Goal: Transaction & Acquisition: Purchase product/service

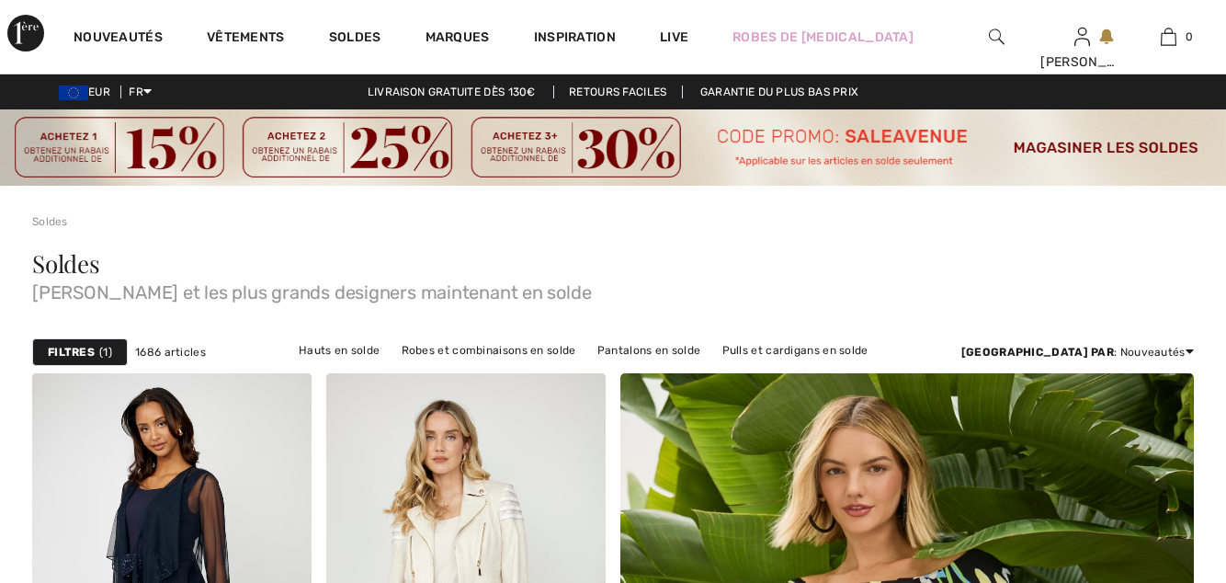
click at [441, 373] on img at bounding box center [465, 582] width 279 height 419
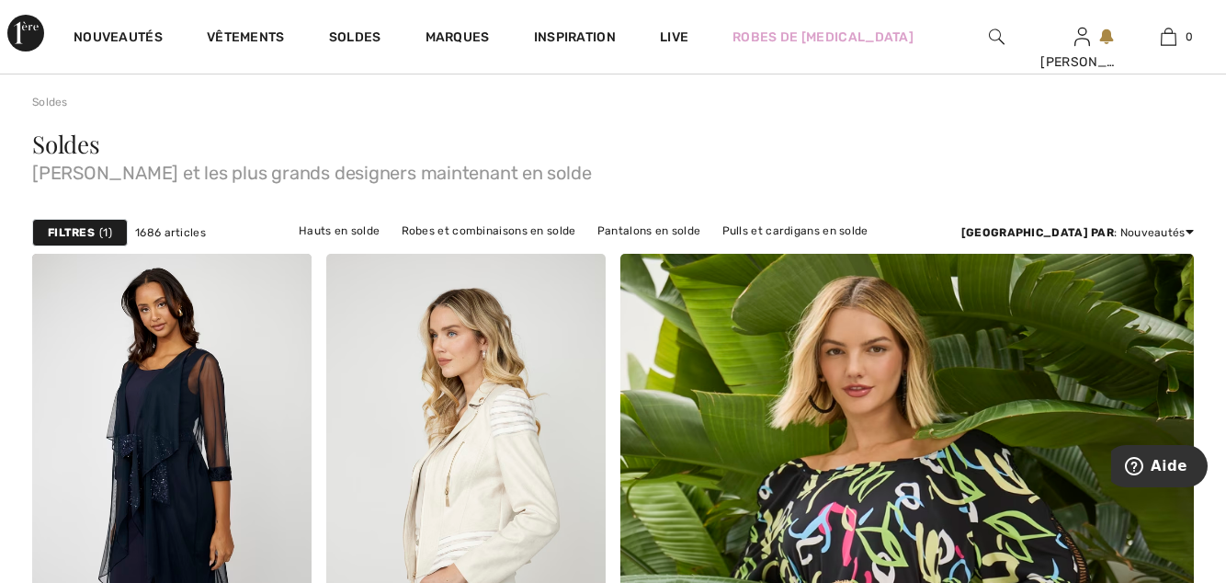
click at [464, 229] on link "Robes et combinaisons en solde" at bounding box center [488, 231] width 193 height 24
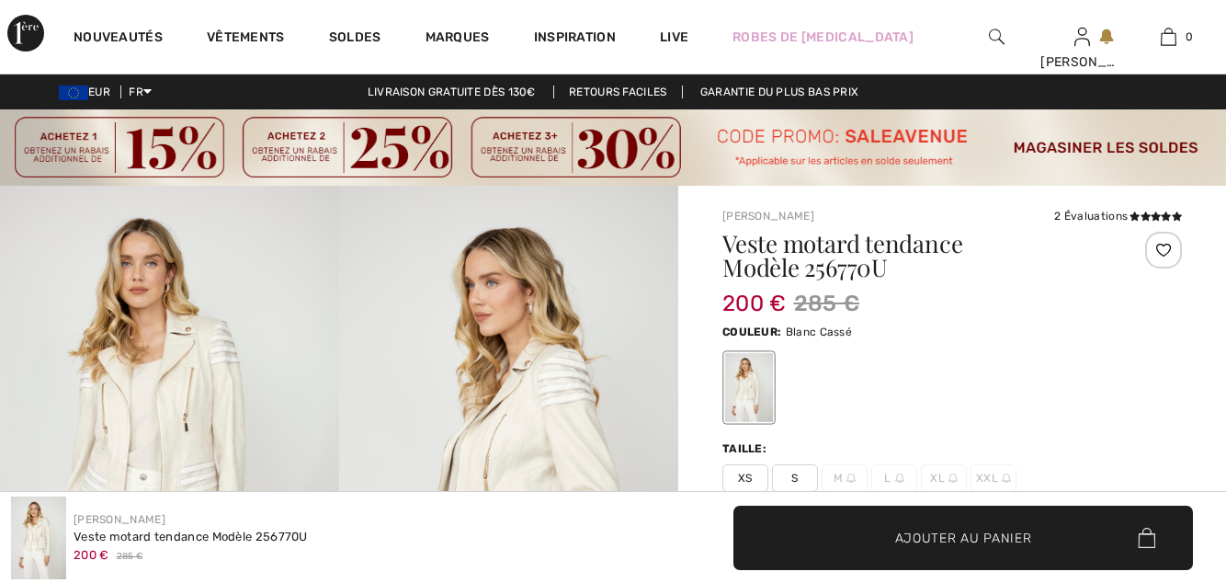
checkbox input "true"
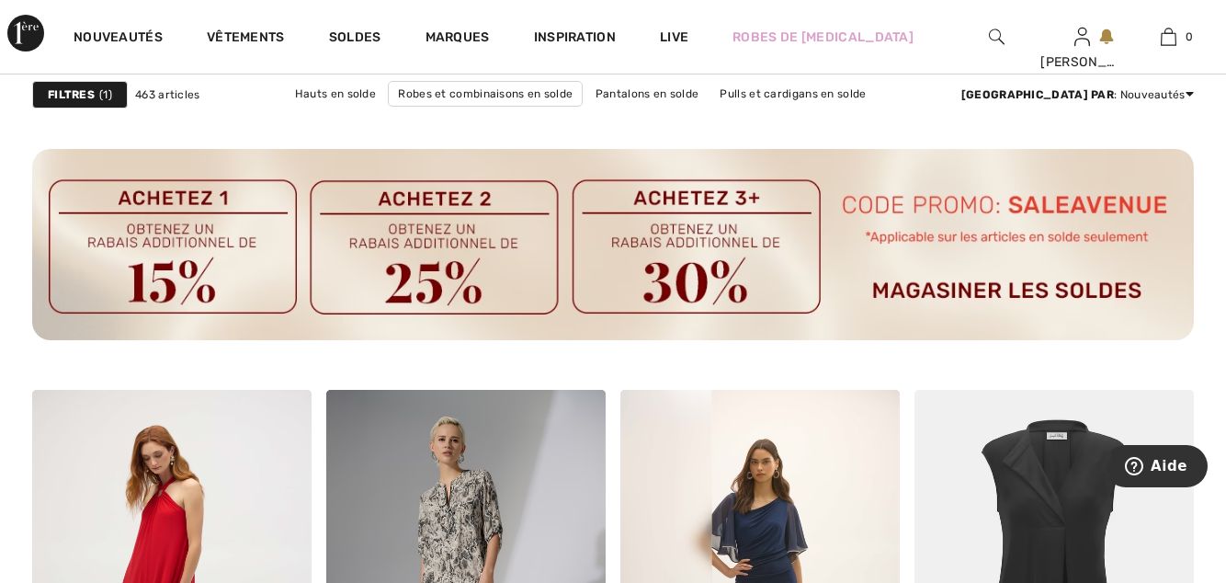
scroll to position [2288, 0]
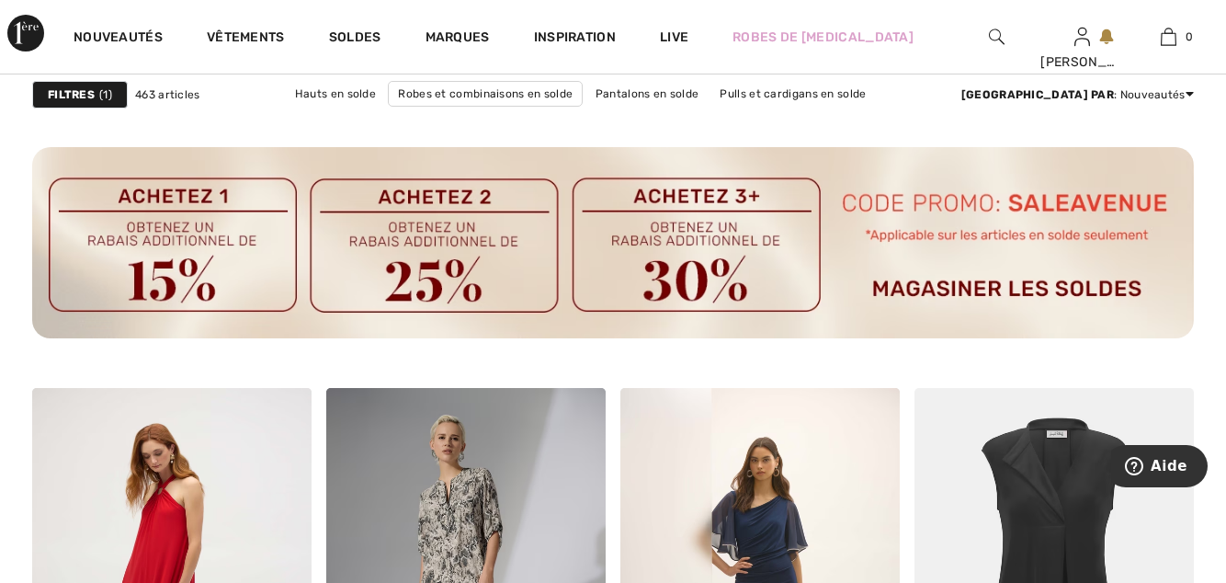
click at [1046, 286] on img at bounding box center [613, 242] width 1162 height 191
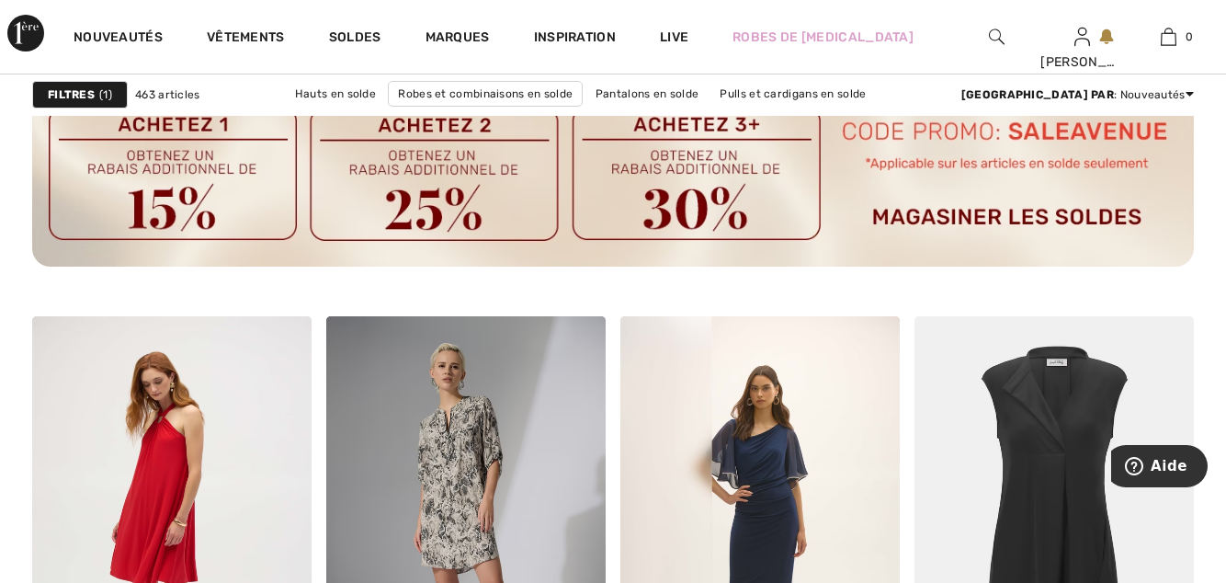
scroll to position [2375, 0]
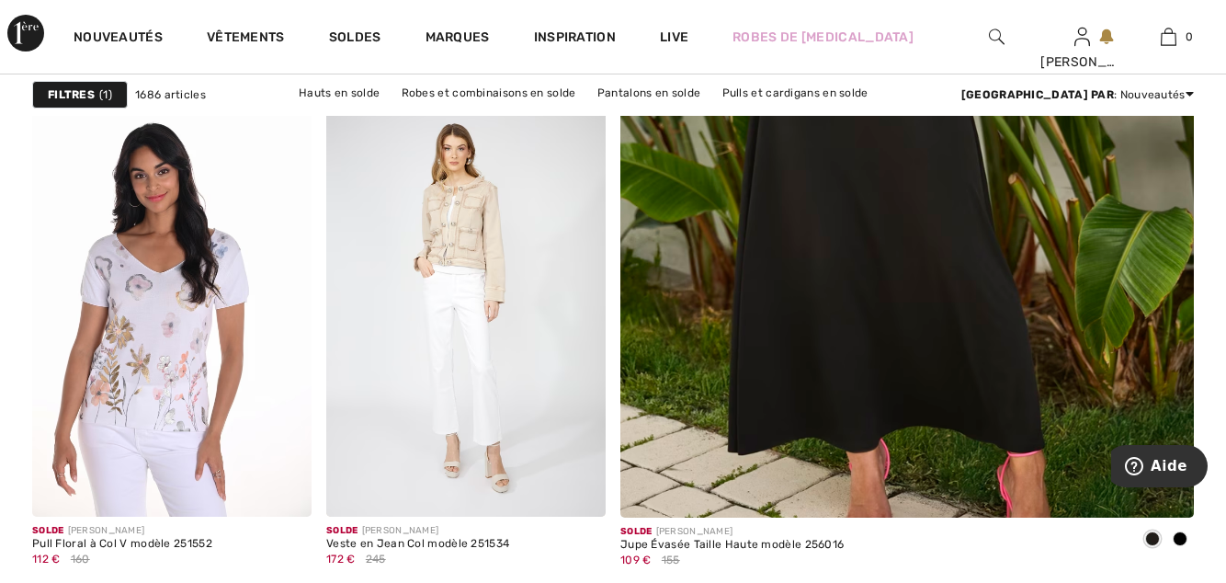
scroll to position [798, 0]
click at [470, 91] on link "Robes et combinaisons en solde" at bounding box center [488, 93] width 193 height 24
click at [509, 85] on link "Robes et combinaisons en solde" at bounding box center [488, 93] width 193 height 24
click at [400, 89] on link "Robes et combinaisons en solde" at bounding box center [488, 93] width 193 height 24
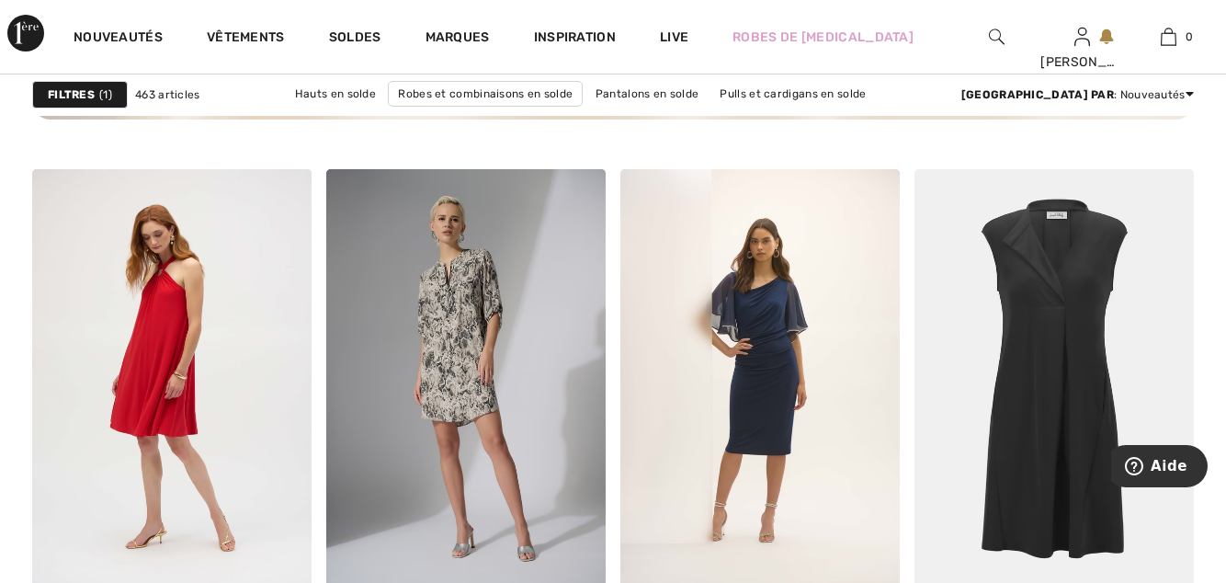
scroll to position [2509, 0]
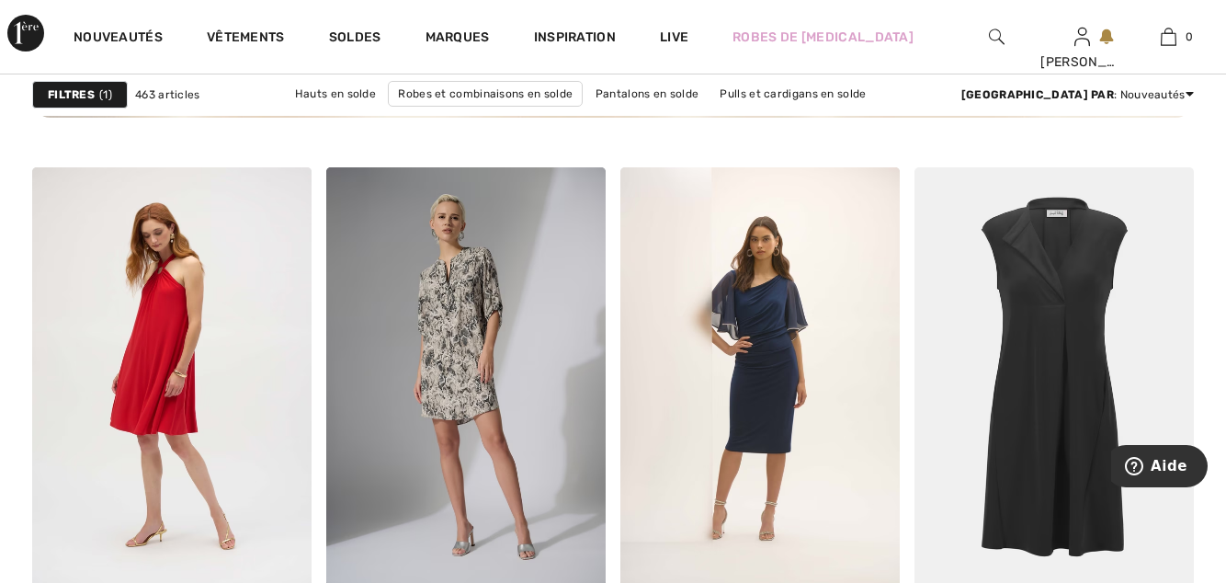
click at [772, 387] on img at bounding box center [759, 376] width 279 height 419
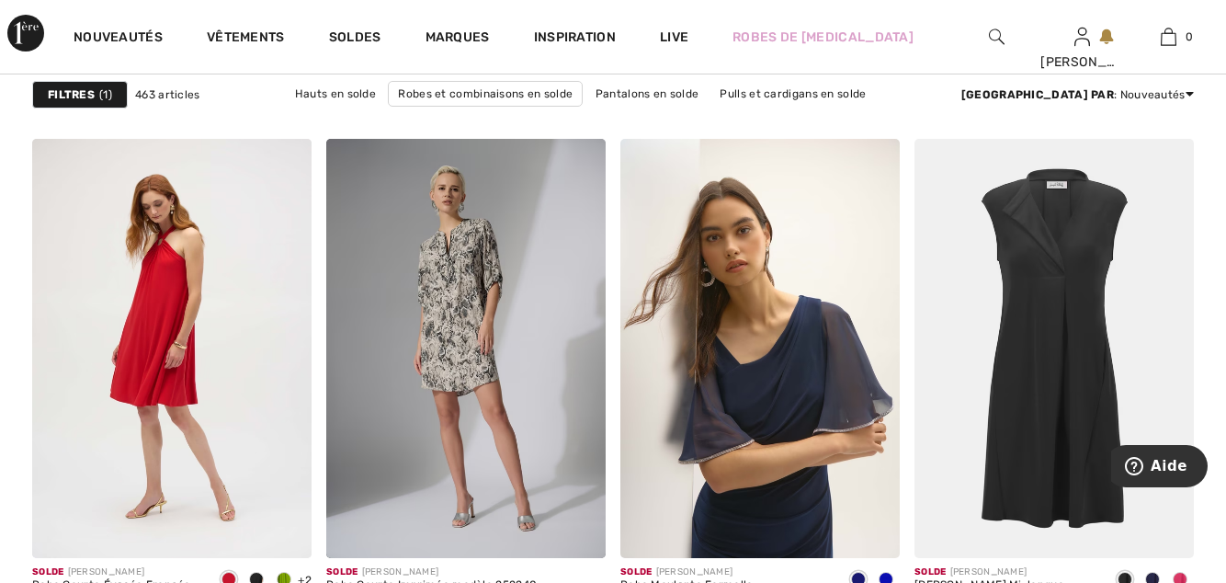
scroll to position [2595, 0]
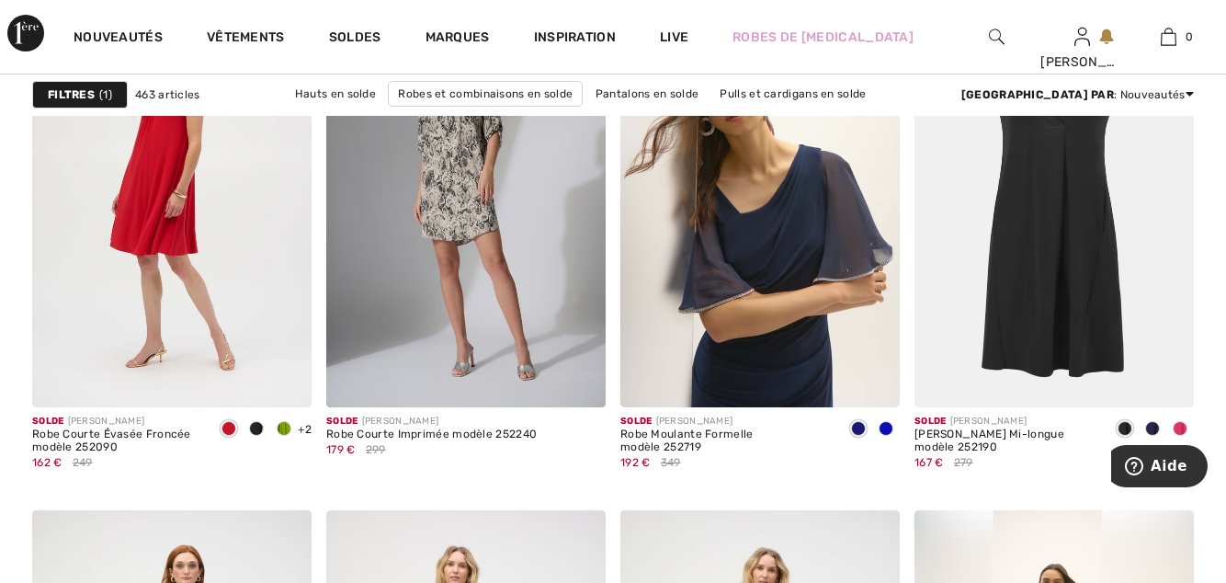
click at [757, 271] on img at bounding box center [759, 197] width 279 height 419
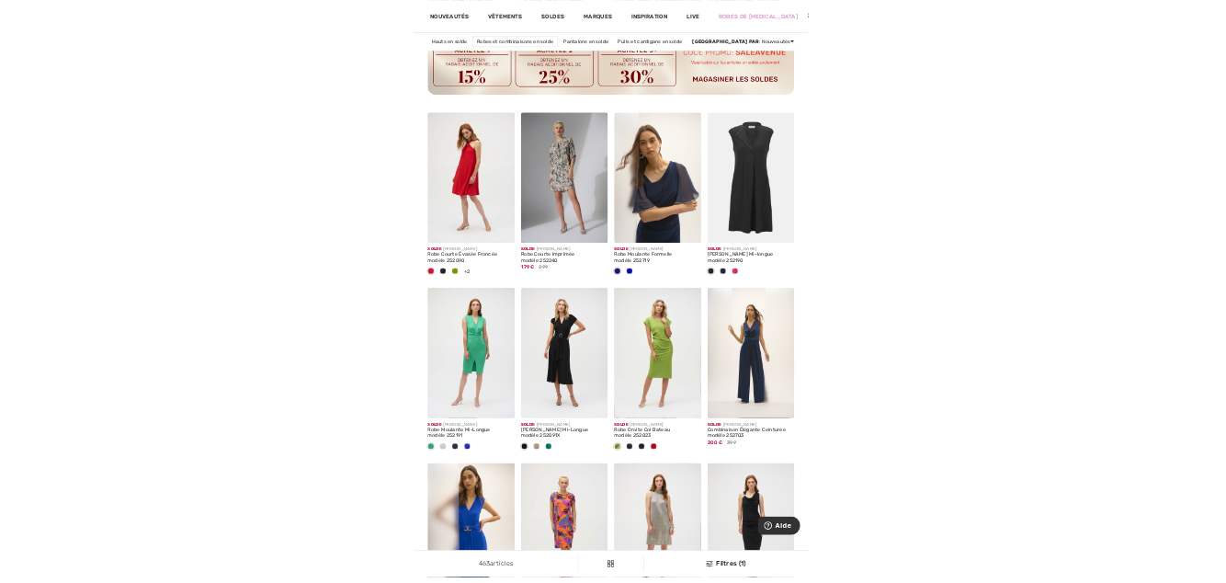
scroll to position [1826, 0]
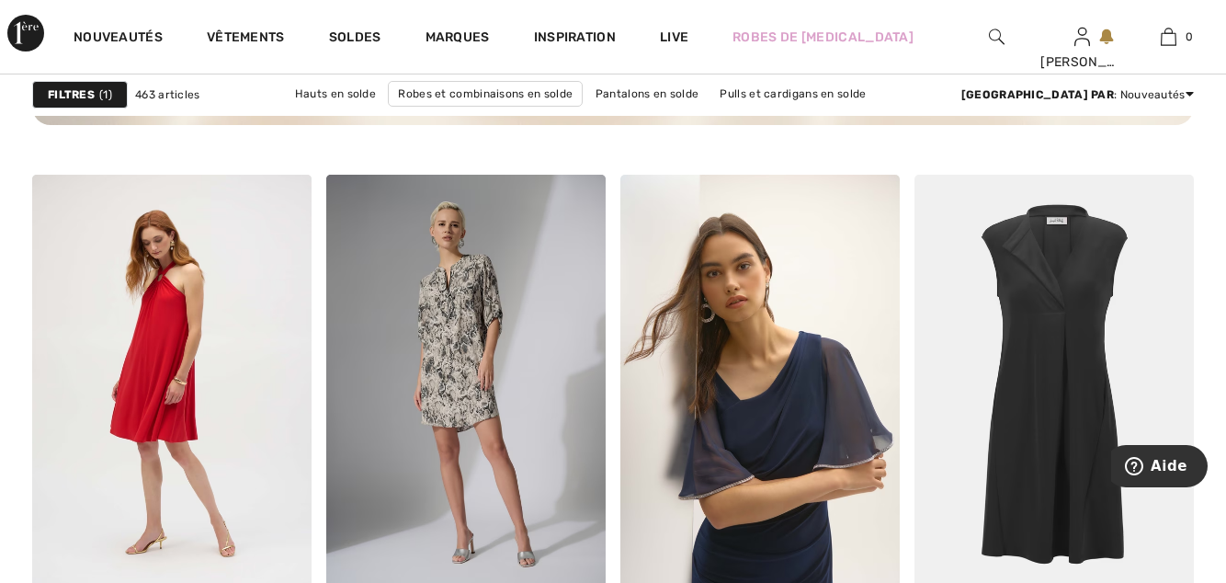
click at [764, 437] on img at bounding box center [759, 384] width 279 height 419
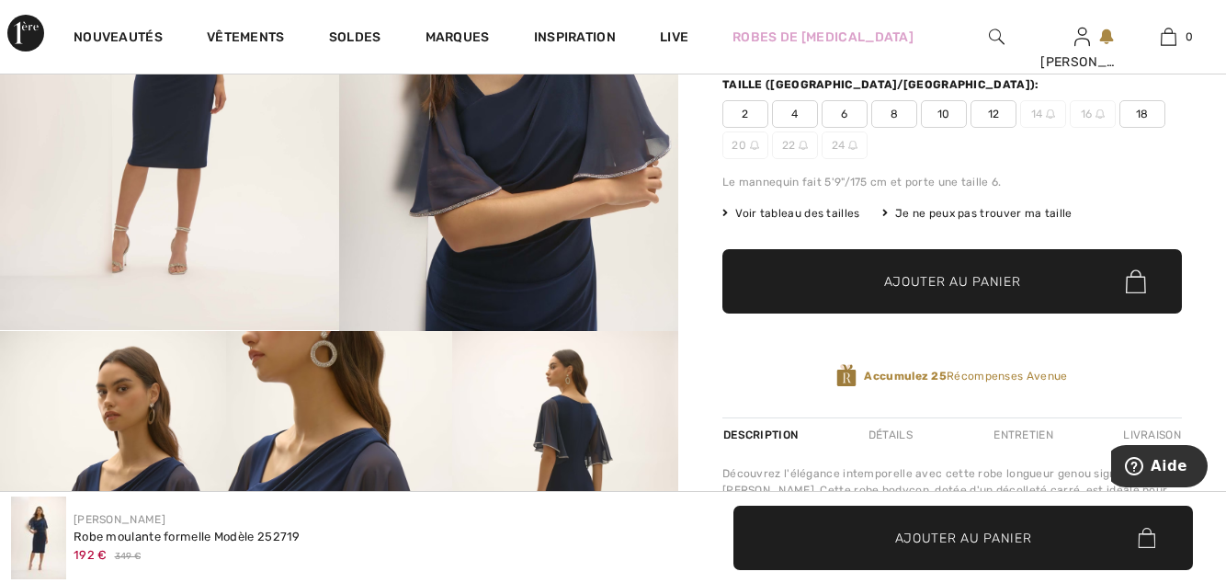
scroll to position [363, 0]
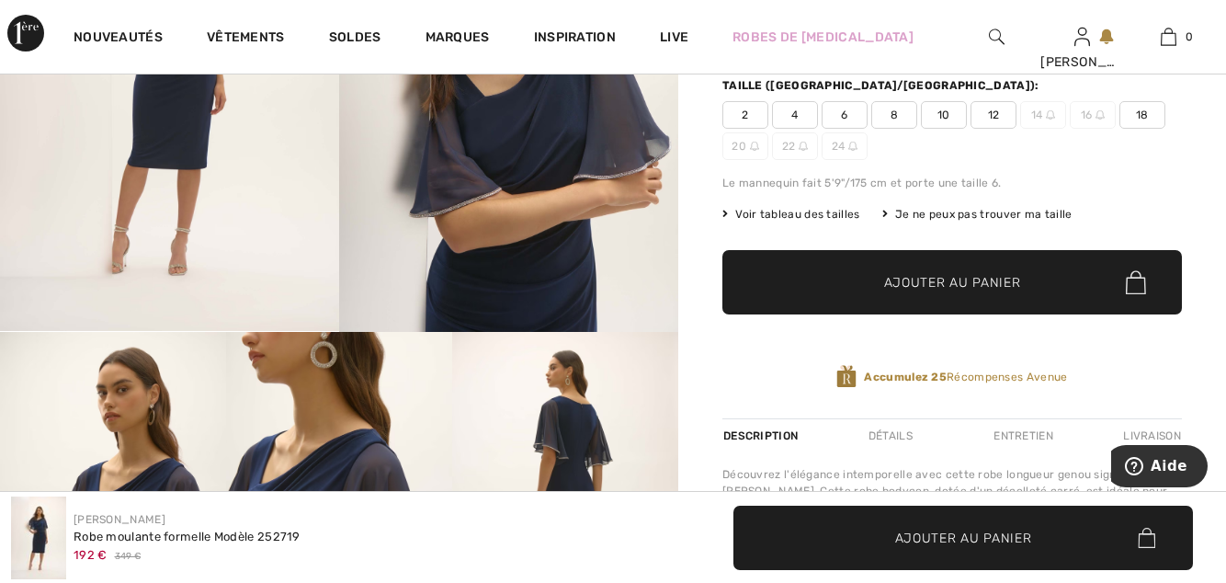
click at [816, 207] on span "Voir tableau des tailles" at bounding box center [791, 214] width 138 height 17
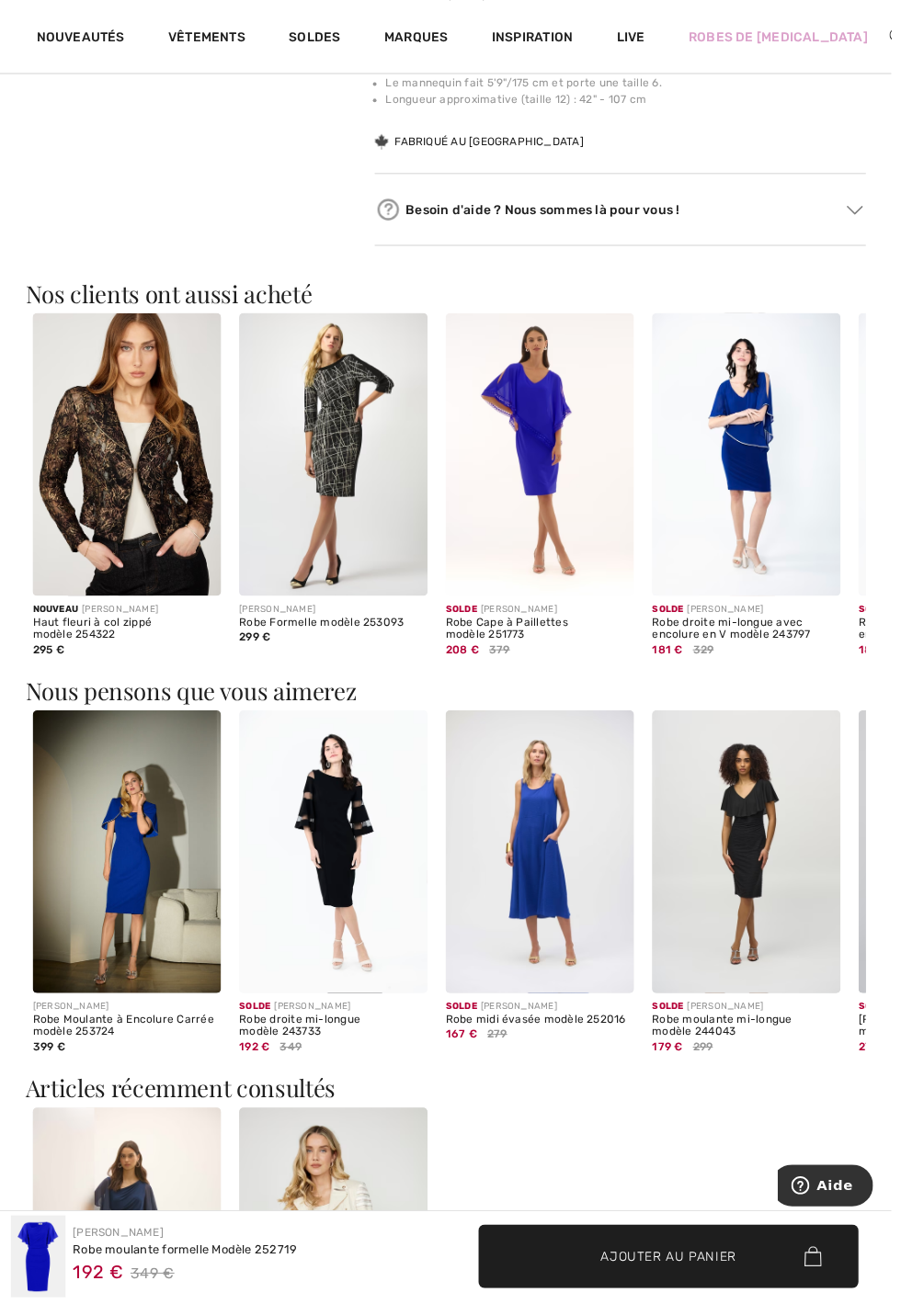
scroll to position [904, 0]
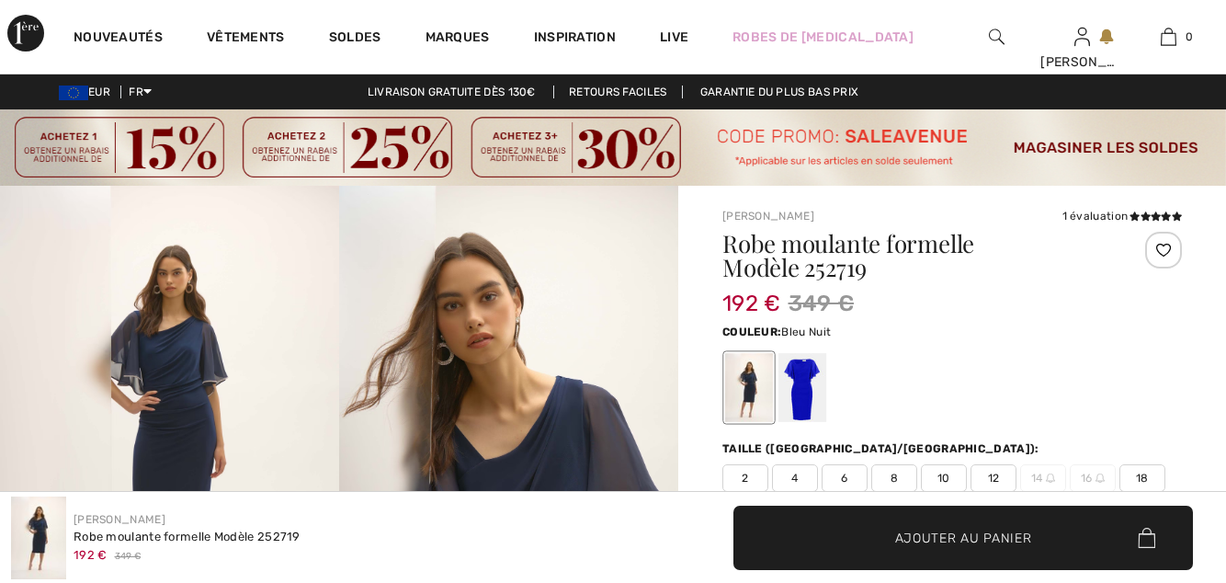
click at [888, 474] on span "8" at bounding box center [894, 478] width 46 height 28
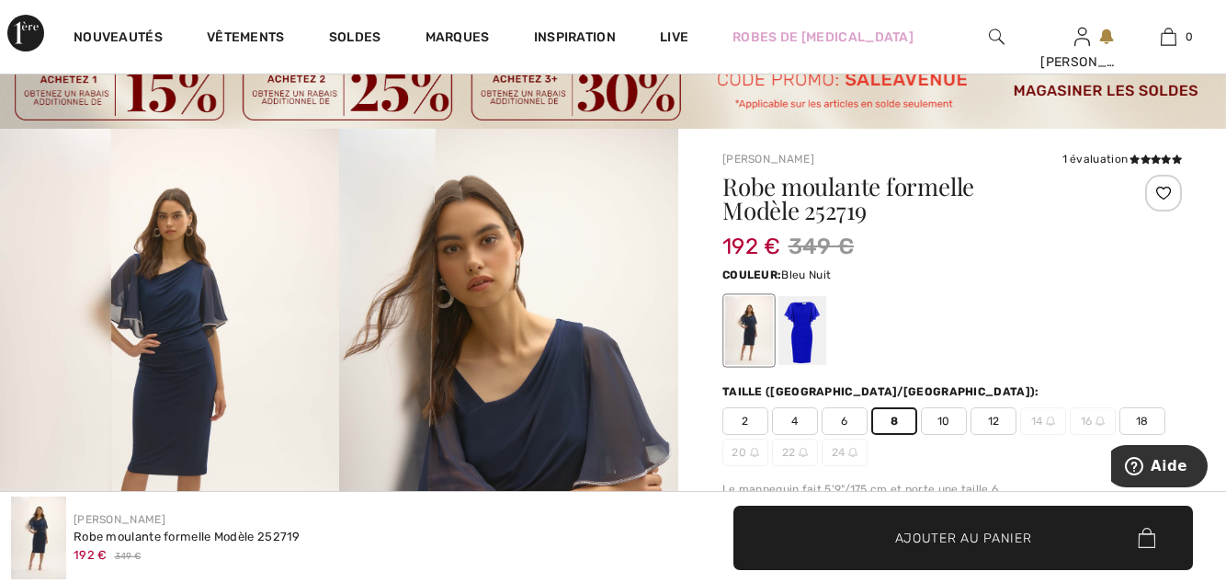
scroll to position [61, 0]
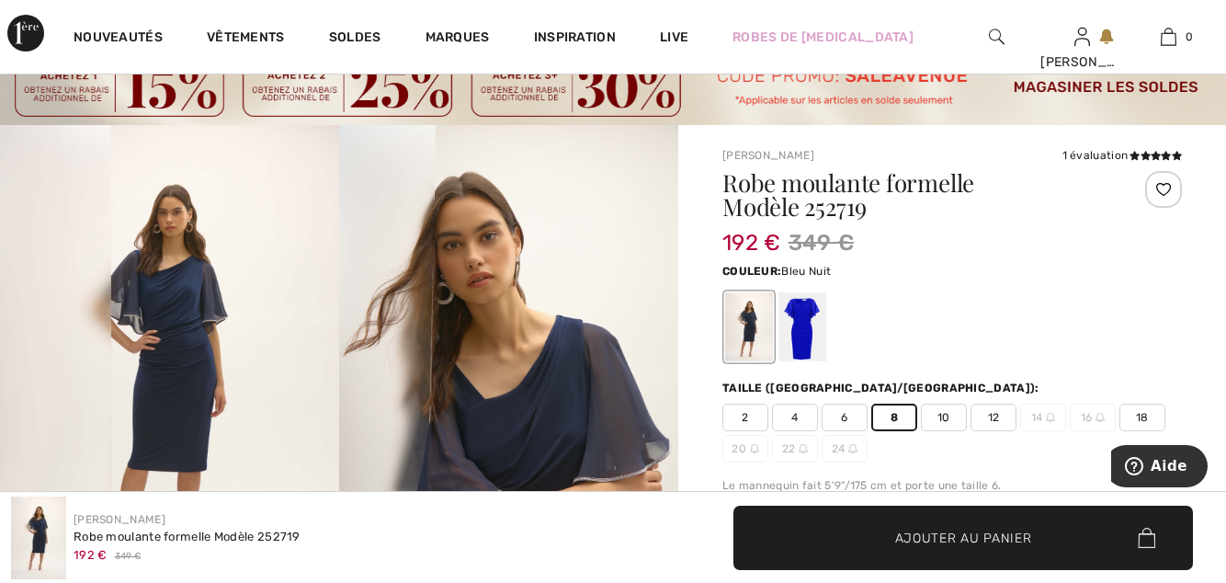
click at [1005, 547] on span "Ajouter au panier" at bounding box center [963, 537] width 137 height 19
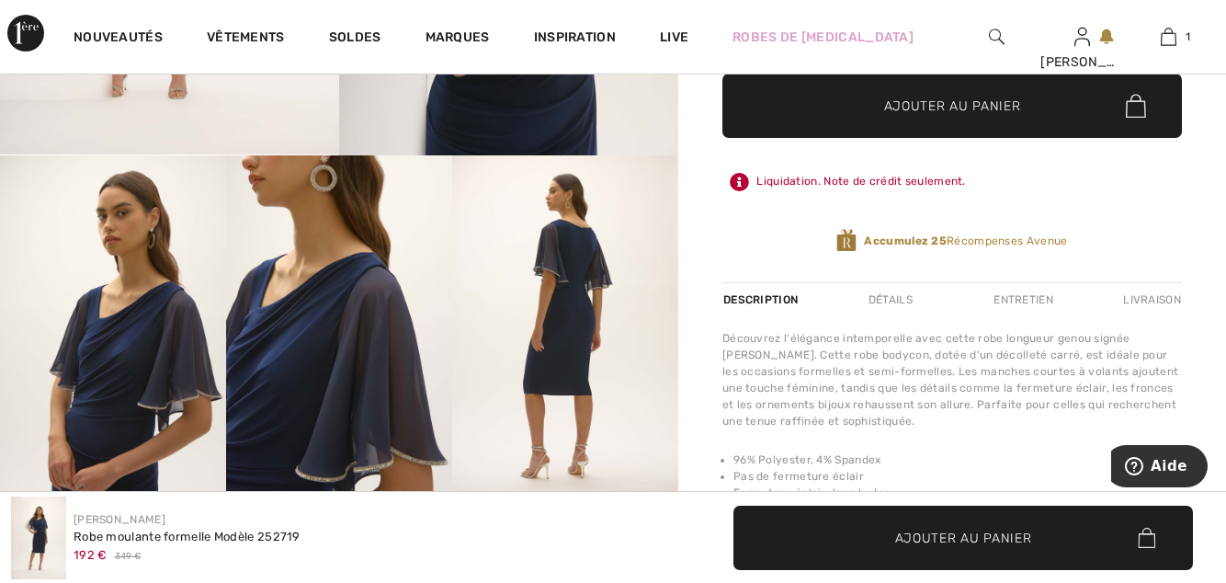
scroll to position [626, 0]
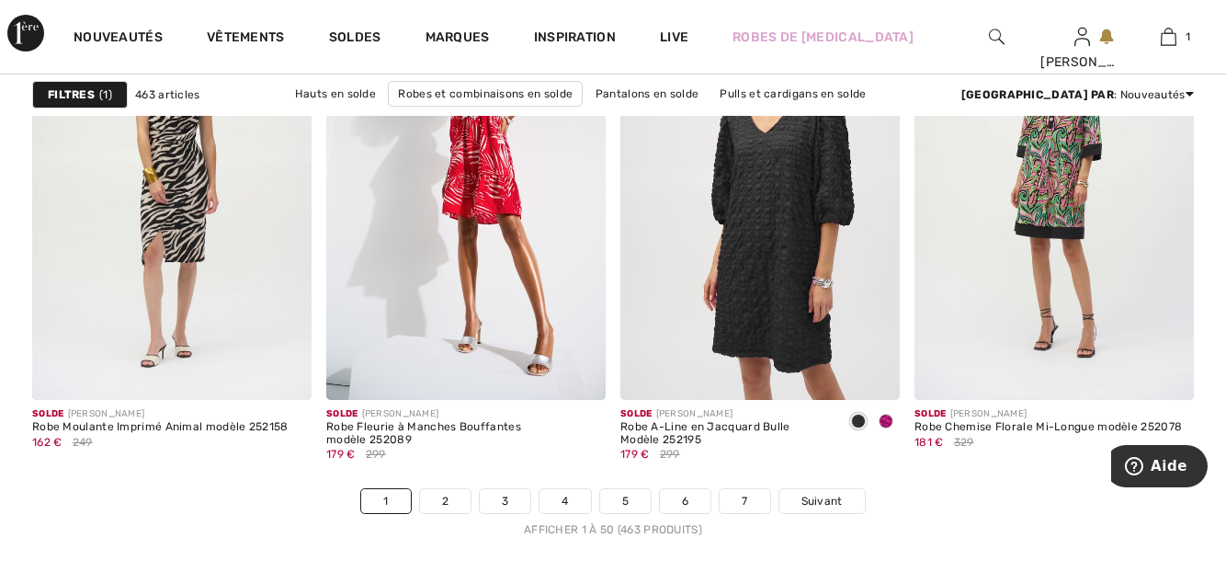
scroll to position [7833, 0]
click at [448, 481] on div "Solde JOSEPH RIBKOFF Robe Fleurie à Manches Bouffantes modèle 252089 179 € 299" at bounding box center [465, 442] width 279 height 88
click at [447, 499] on link "2" at bounding box center [445, 499] width 51 height 24
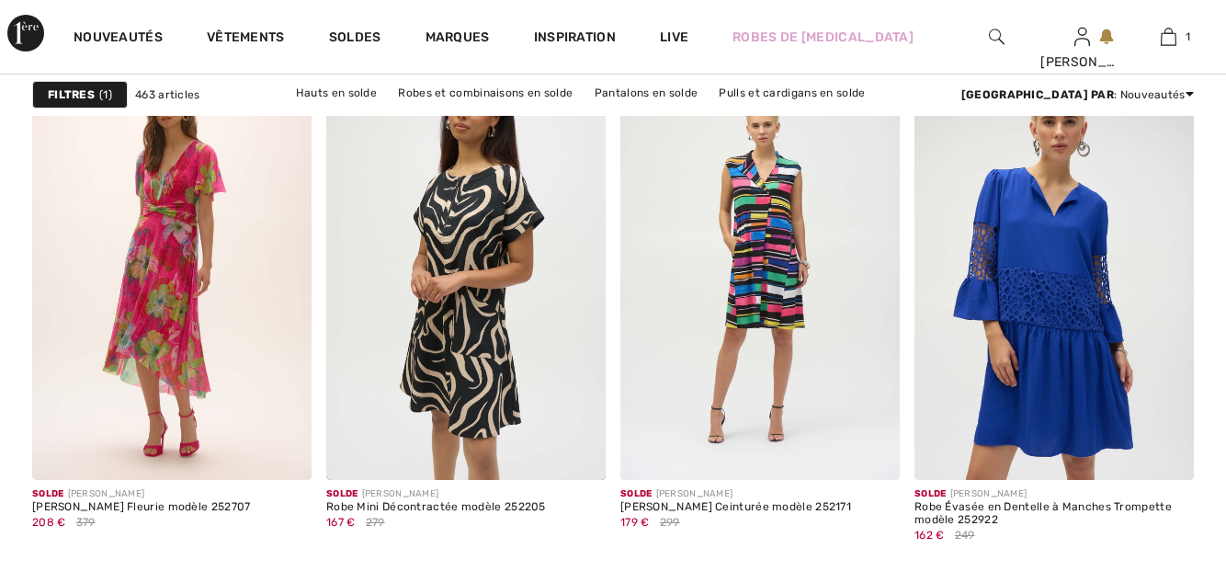
checkbox input "true"
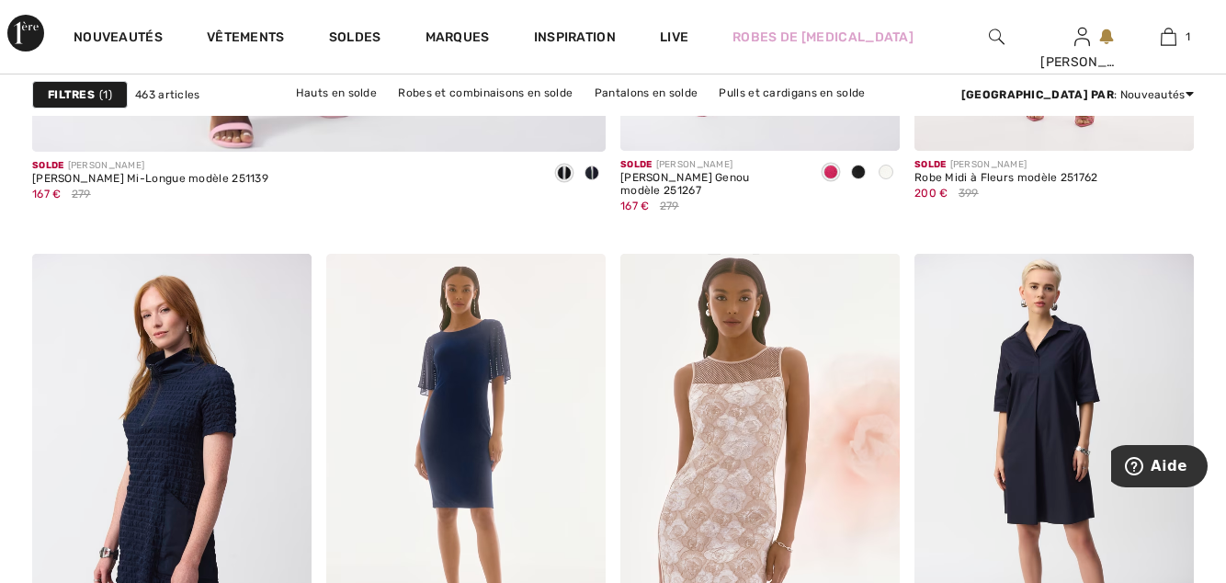
scroll to position [5243, 0]
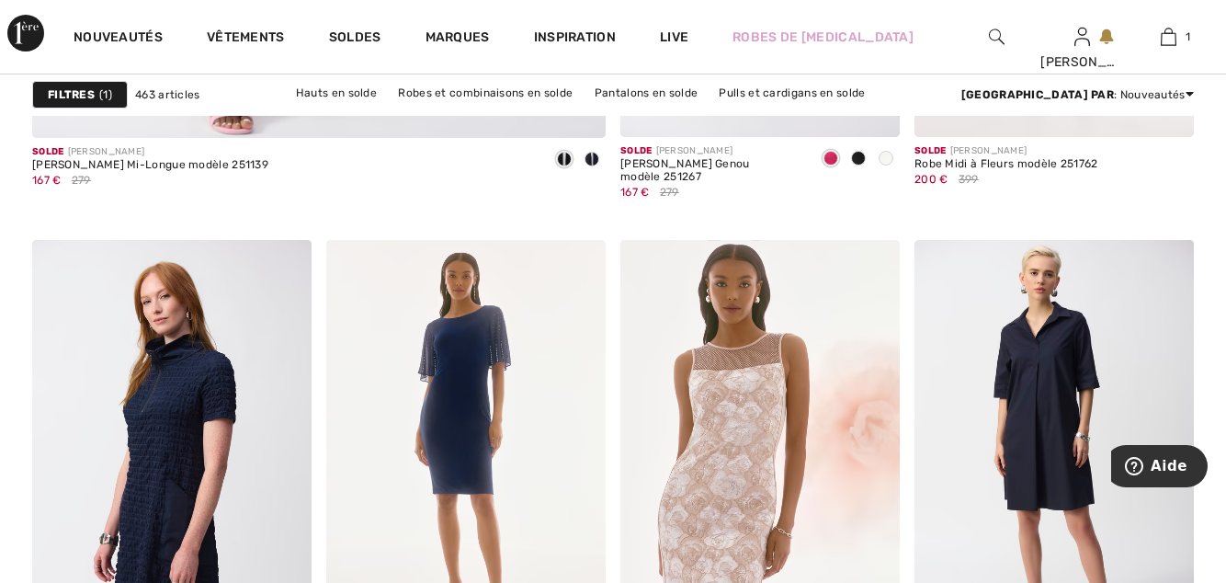
click at [452, 409] on img at bounding box center [465, 449] width 279 height 419
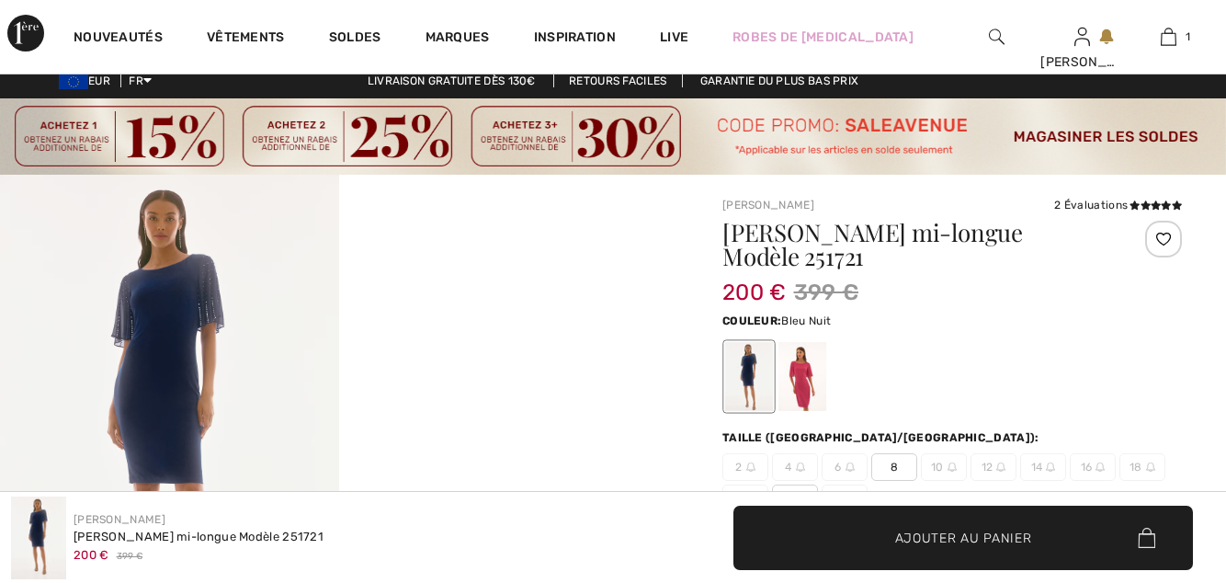
checkbox input "true"
click at [886, 459] on span "8" at bounding box center [894, 467] width 46 height 28
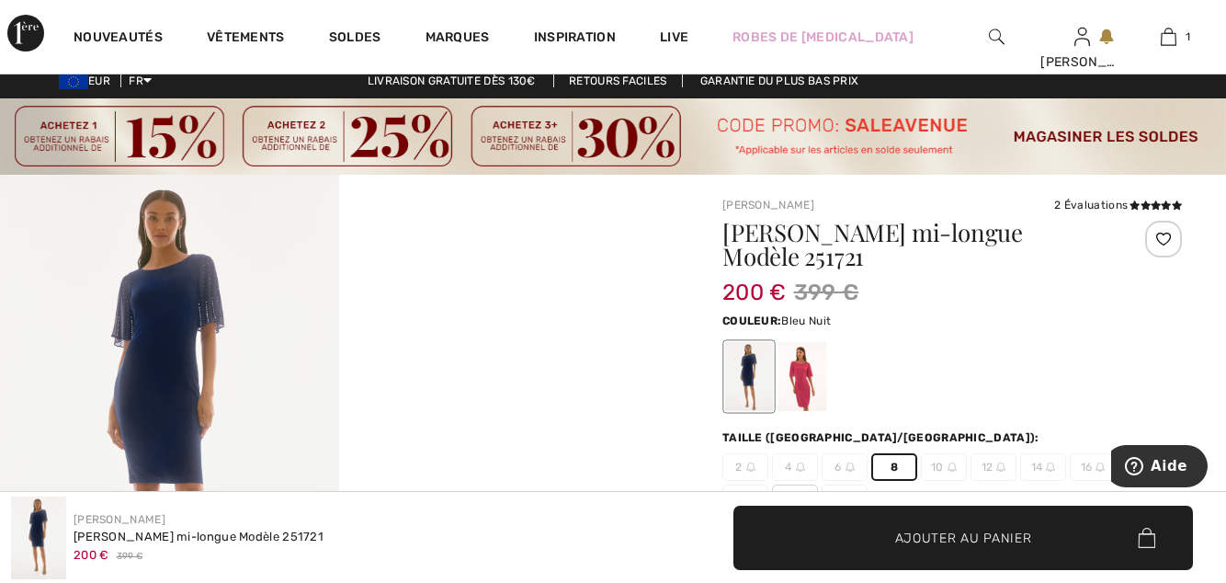
click at [965, 547] on span "Ajouter au panier" at bounding box center [963, 537] width 137 height 19
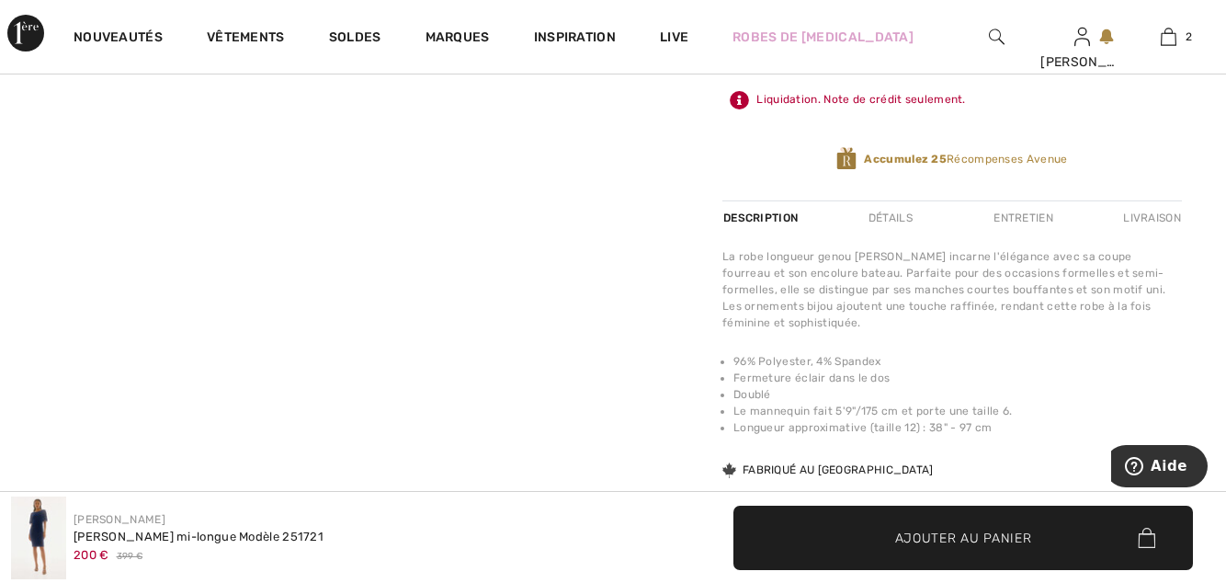
scroll to position [708, 0]
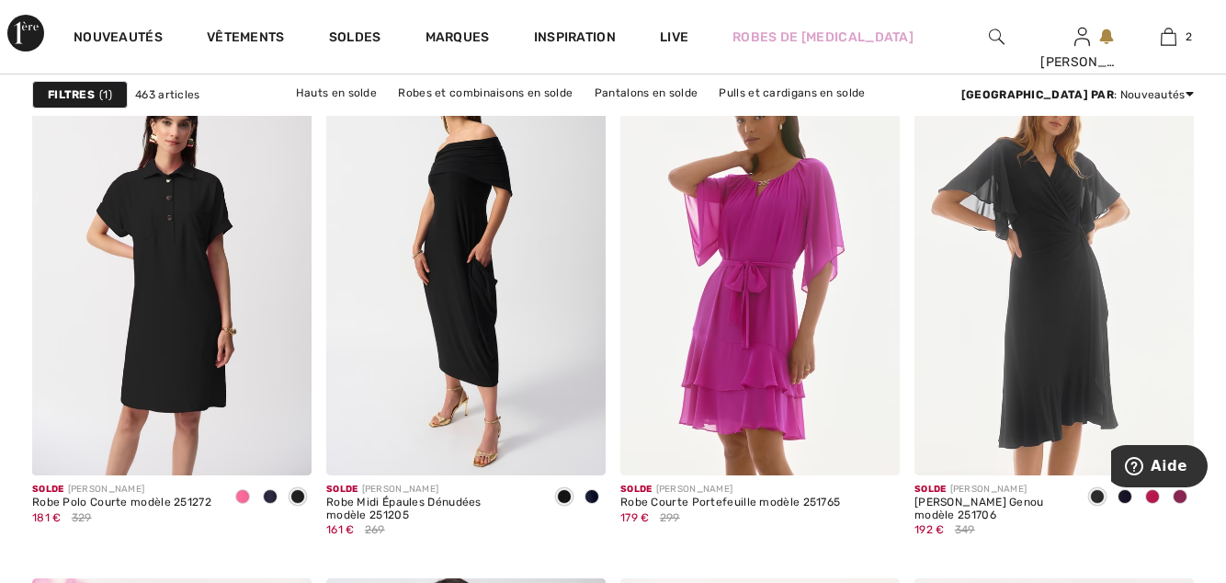
scroll to position [7204, 0]
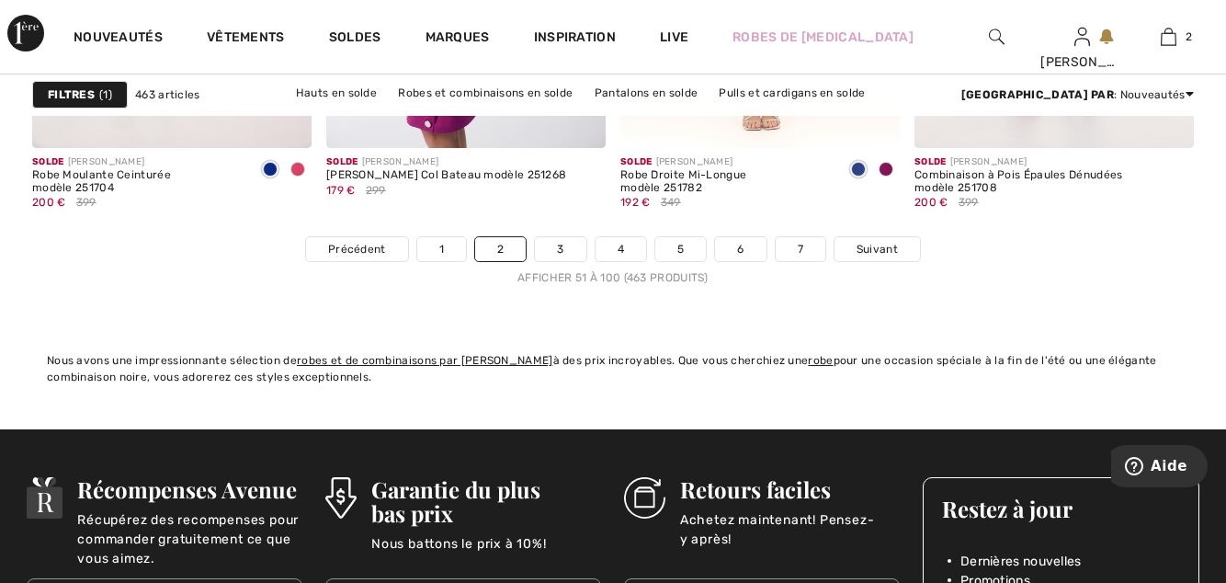
click at [559, 243] on link "3" at bounding box center [560, 249] width 51 height 24
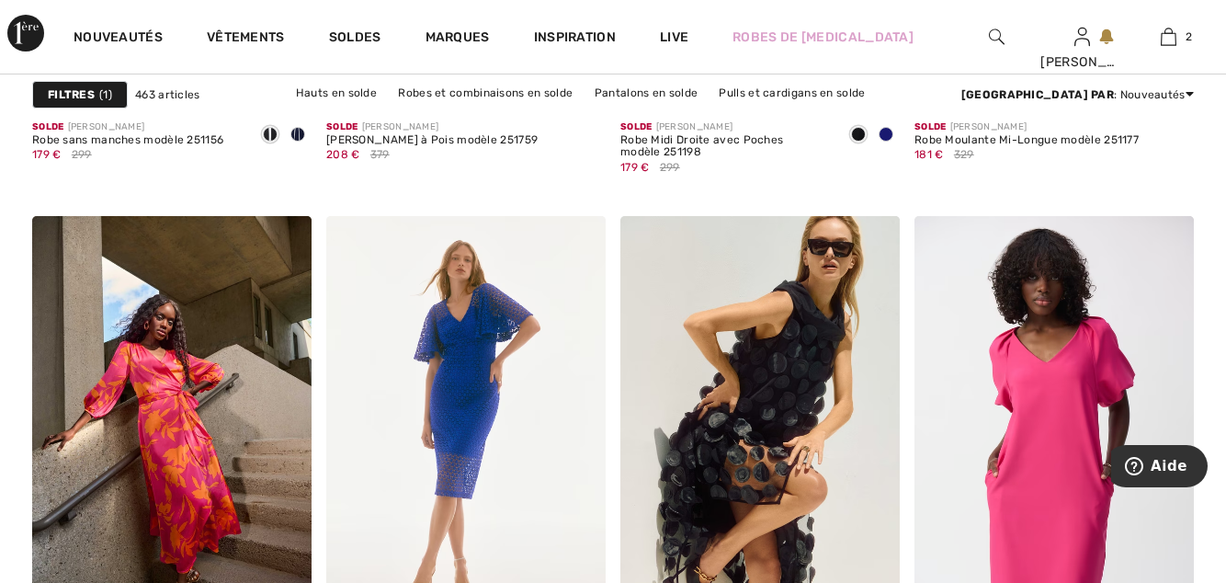
click at [468, 419] on img at bounding box center [465, 425] width 279 height 419
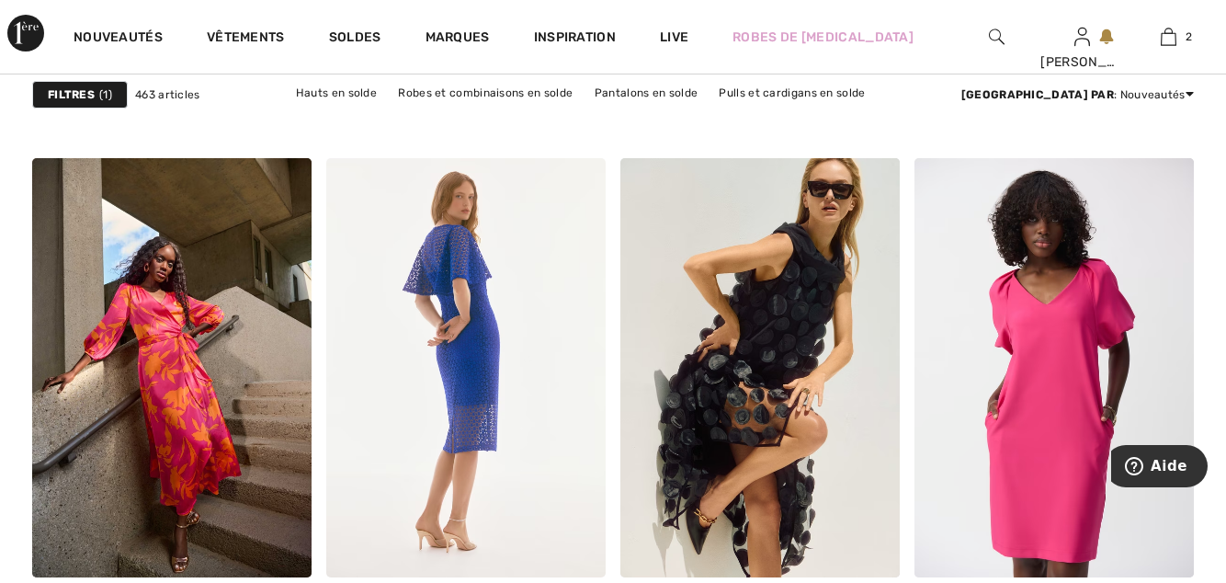
scroll to position [7639, 0]
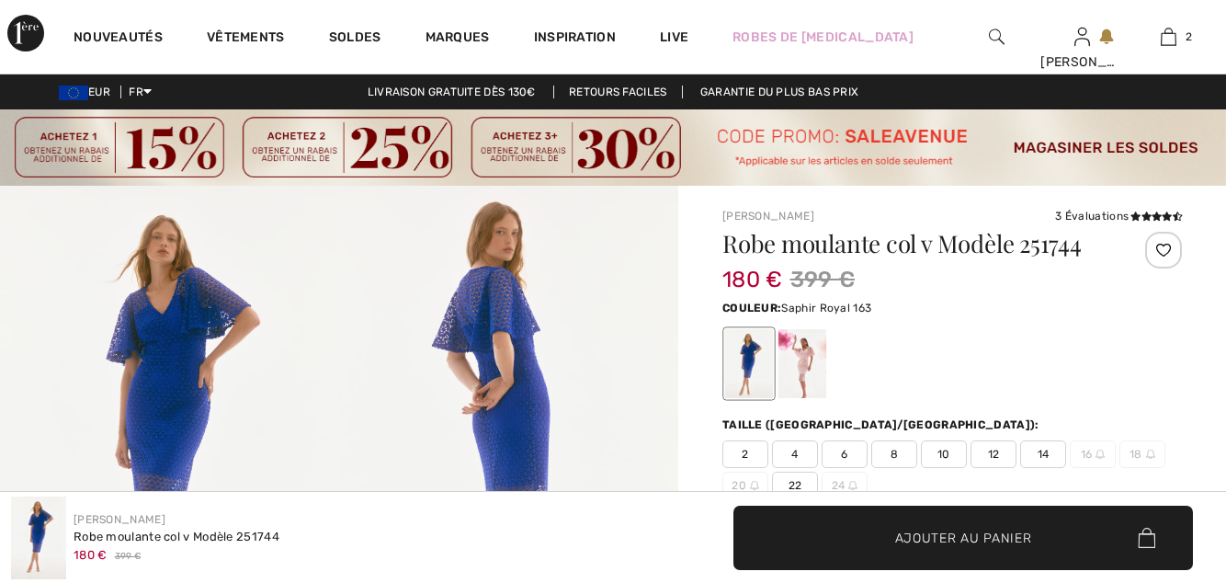
click at [888, 455] on span "8" at bounding box center [894, 454] width 46 height 28
click at [972, 541] on span "Ajouter au panier" at bounding box center [963, 537] width 137 height 19
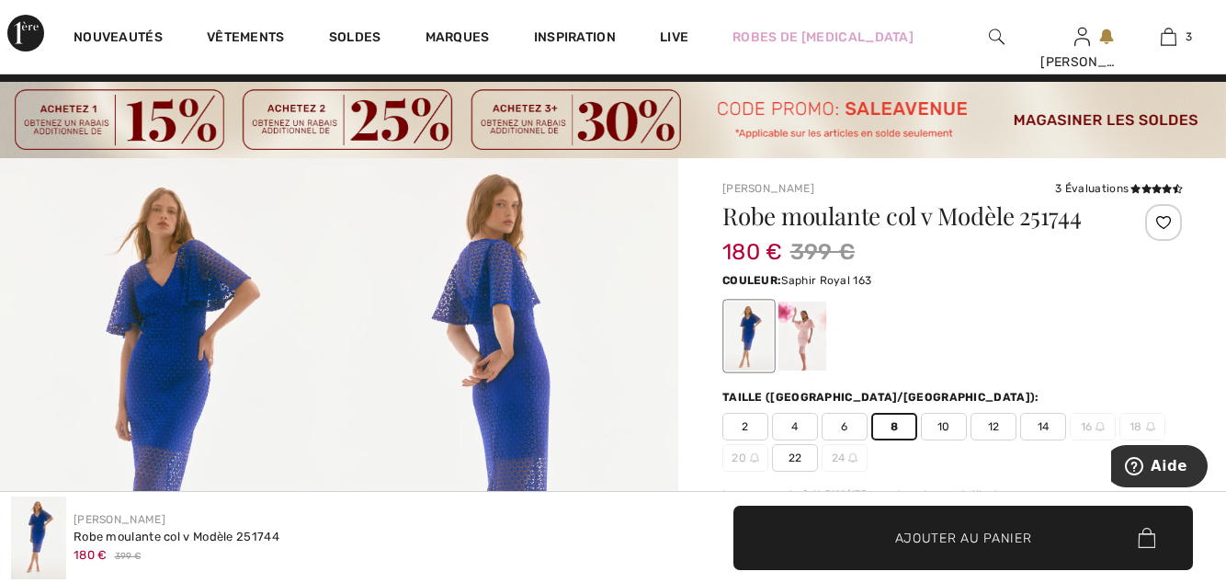
scroll to position [25, 0]
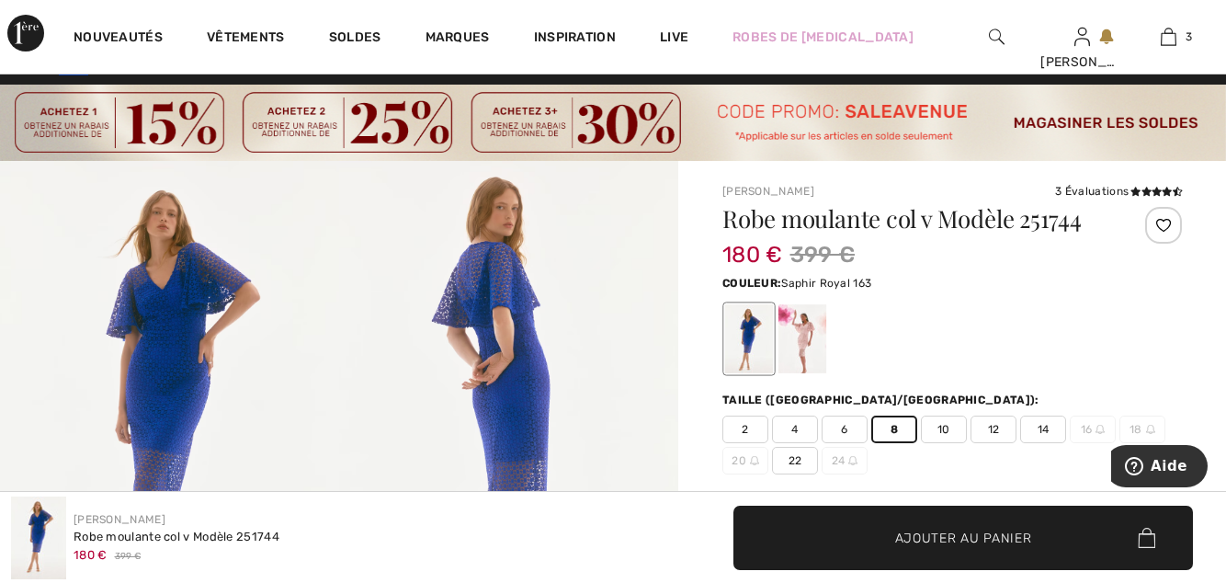
click at [1175, 35] on img at bounding box center [1169, 37] width 16 height 22
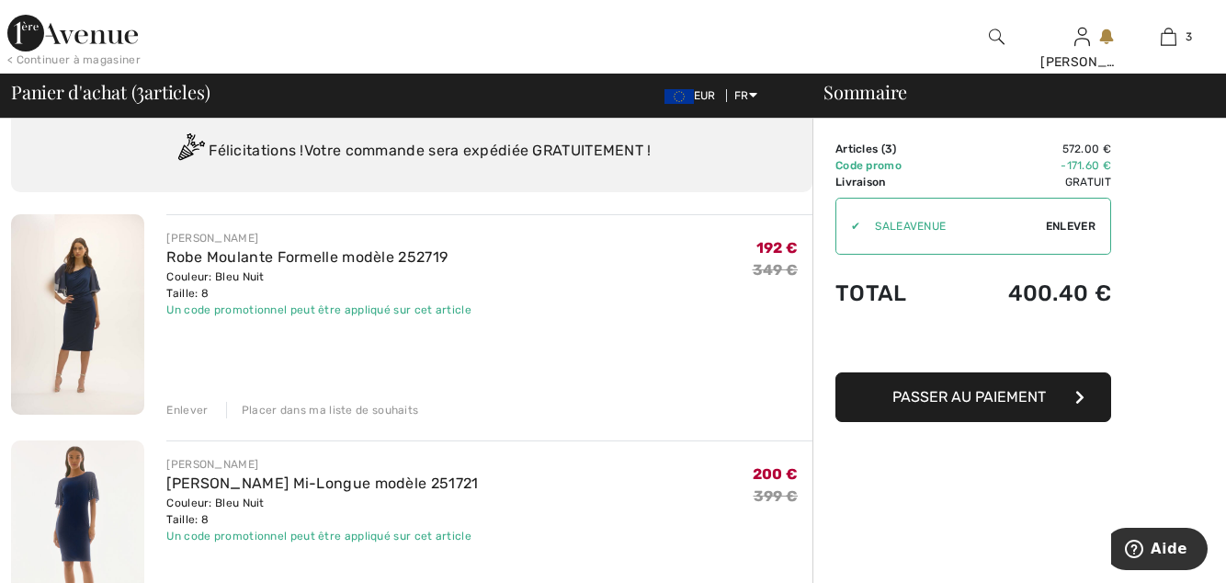
scroll to position [55, 0]
click at [191, 406] on div "Enlever" at bounding box center [186, 410] width 41 height 17
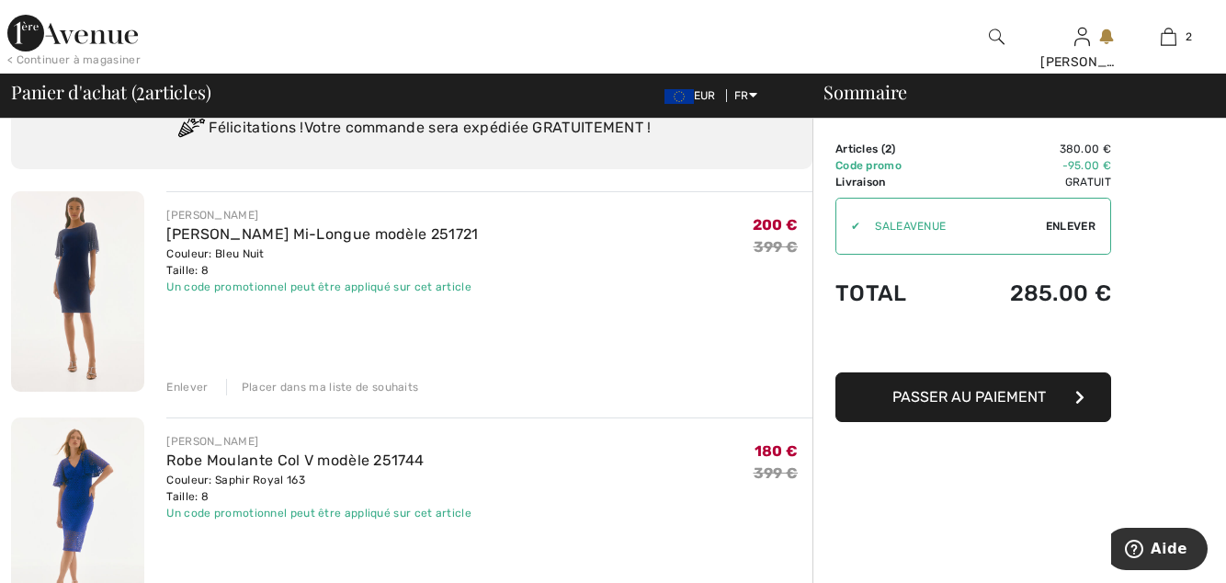
scroll to position [76, 0]
